Goal: Task Accomplishment & Management: Manage account settings

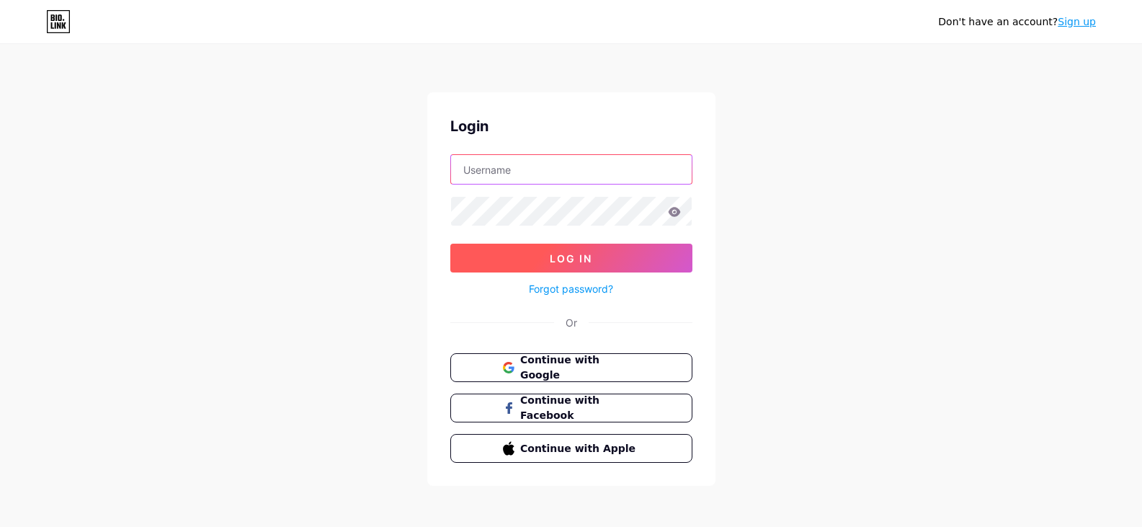
type input "MEINSPRACHROHR"
click at [593, 256] on button "Log In" at bounding box center [571, 258] width 242 height 29
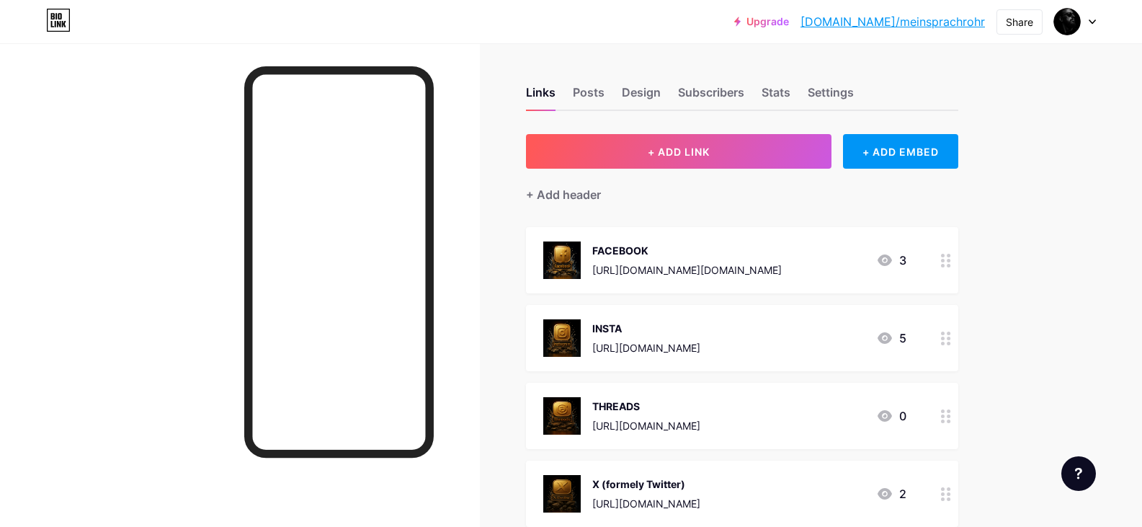
click at [701, 422] on div "[URL][DOMAIN_NAME]" at bounding box center [646, 425] width 108 height 15
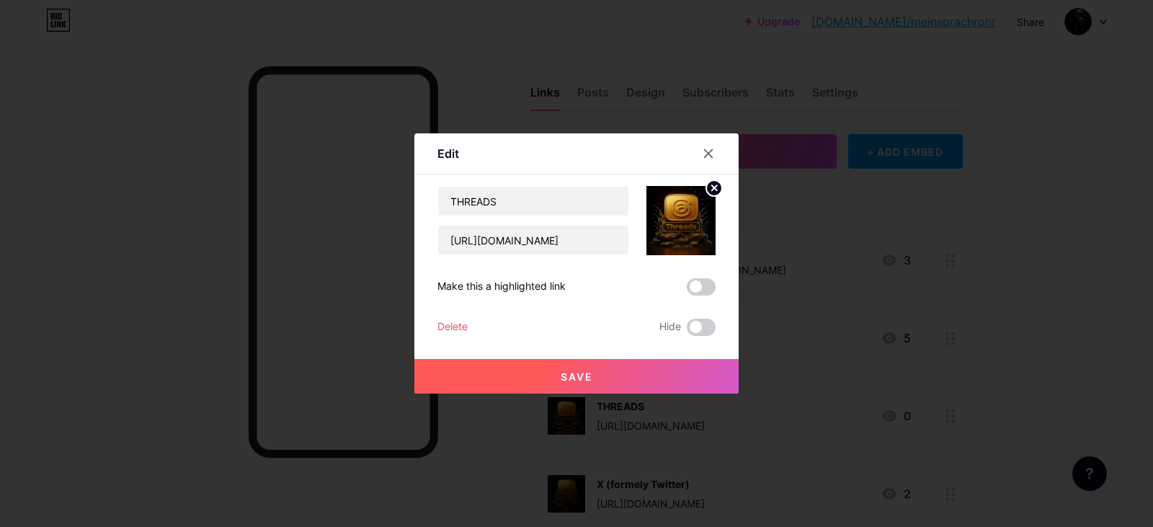
click at [439, 321] on div "Delete" at bounding box center [452, 327] width 30 height 17
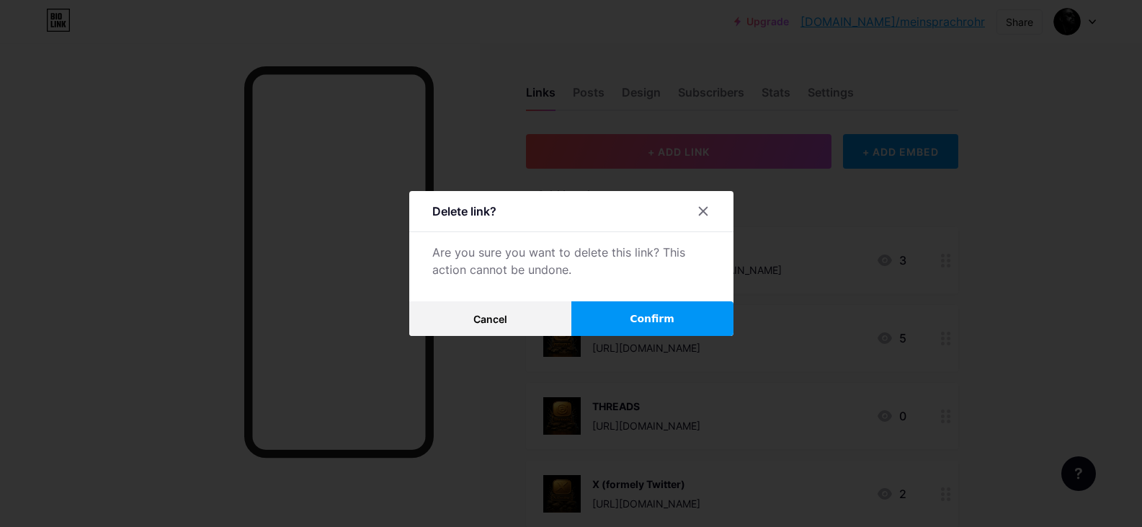
click at [652, 320] on span "Confirm" at bounding box center [652, 318] width 45 height 15
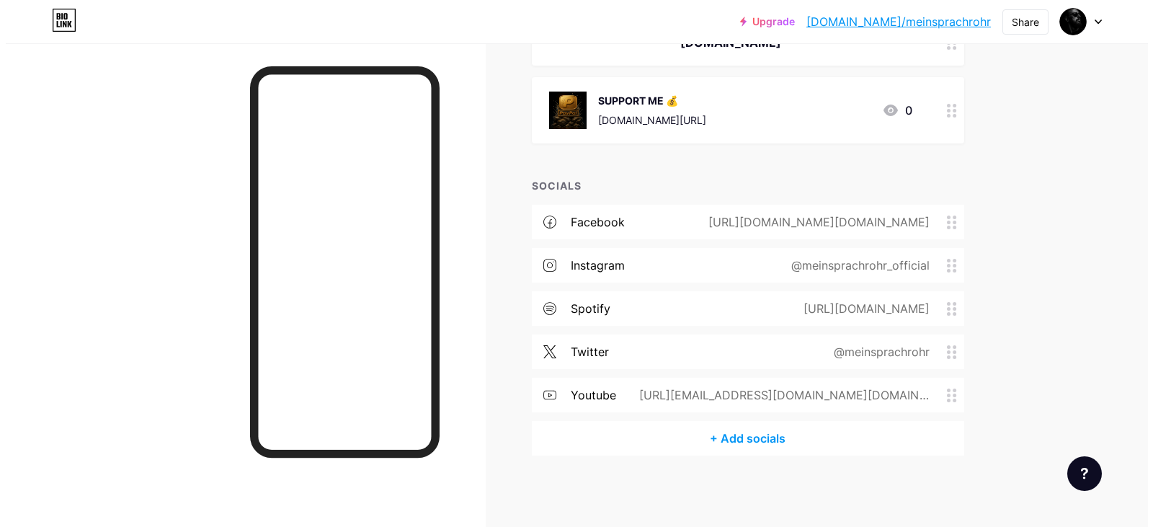
scroll to position [115, 0]
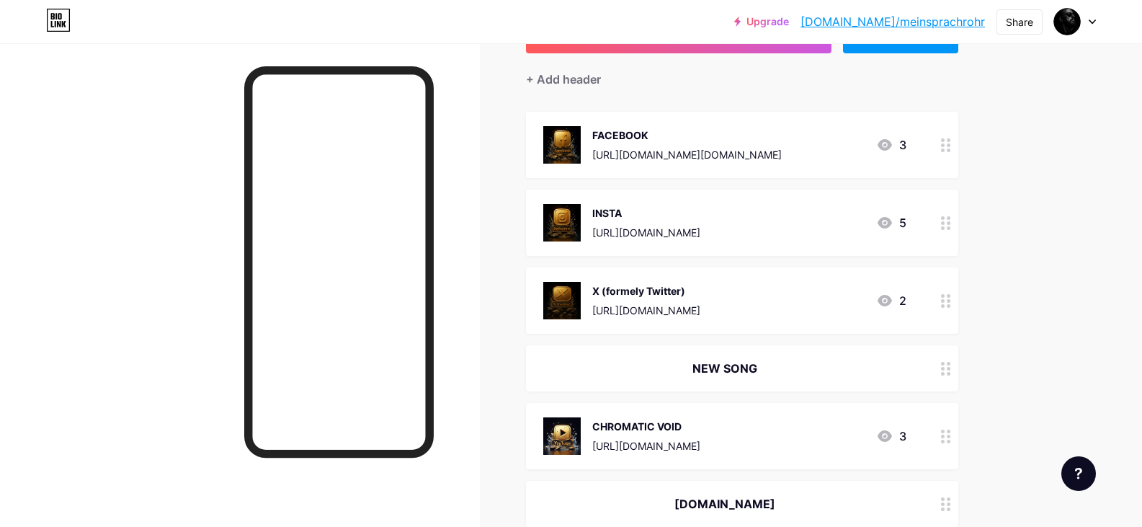
click at [561, 428] on img at bounding box center [561, 435] width 37 height 37
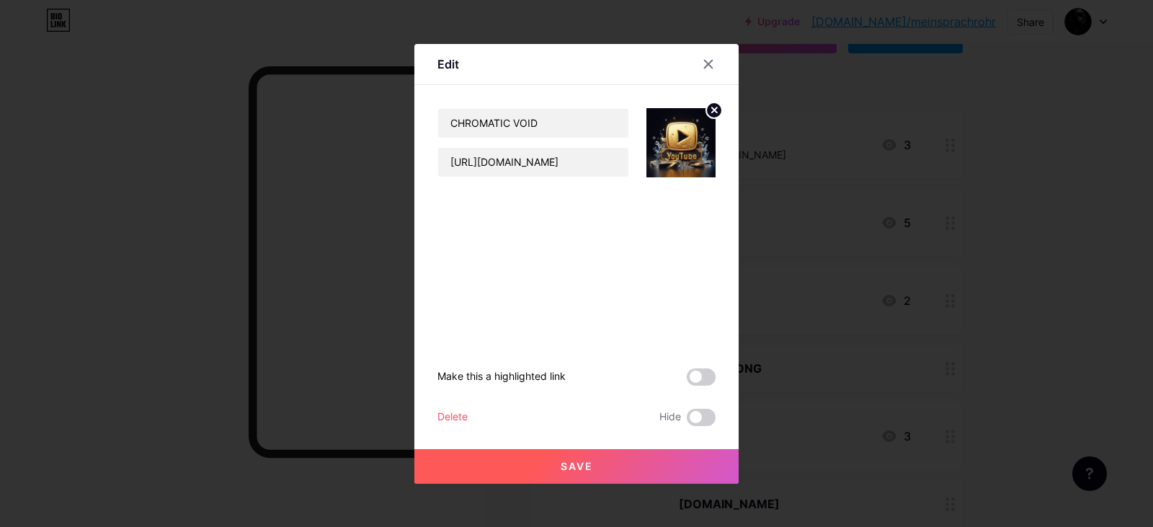
click at [680, 143] on img at bounding box center [681, 142] width 69 height 69
click at [714, 110] on icon at bounding box center [714, 109] width 5 height 5
click at [698, 131] on div "Picture" at bounding box center [681, 142] width 69 height 69
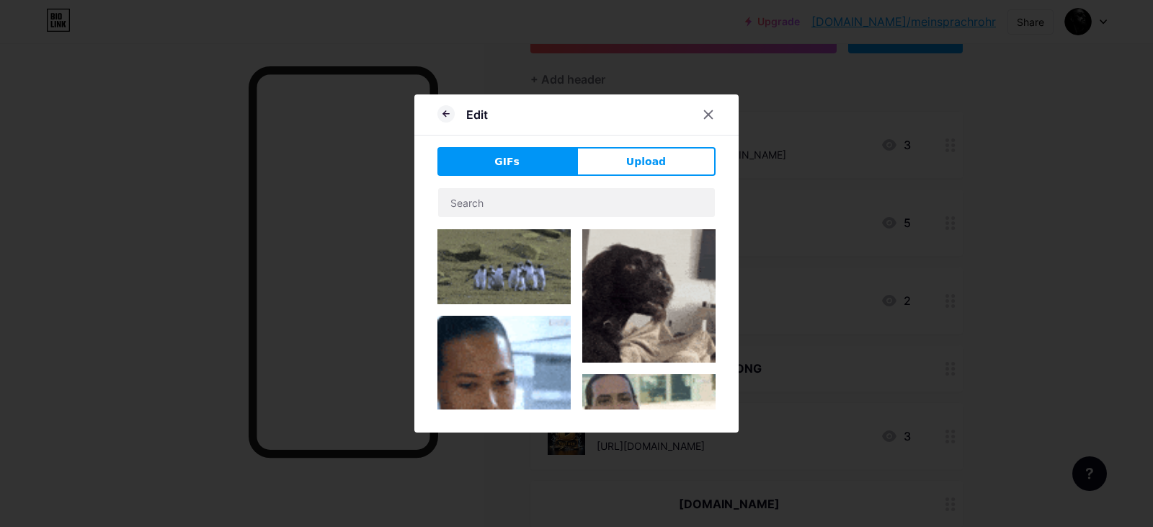
click at [632, 153] on button "Upload" at bounding box center [646, 161] width 139 height 29
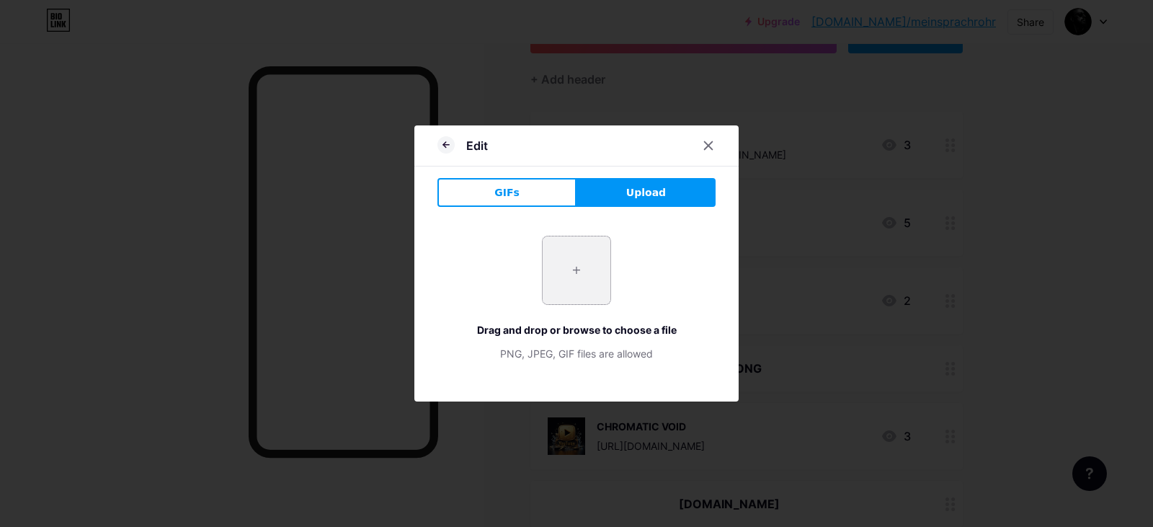
click at [590, 279] on input "file" at bounding box center [577, 270] width 68 height 68
